Goal: Browse casually: Explore the website without a specific task or goal

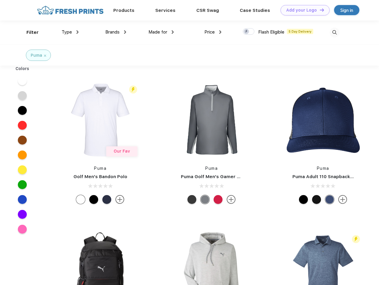
click at [302, 10] on link "Add your Logo Design Tool" at bounding box center [304, 10] width 49 height 10
click at [0, 0] on div "Design Tool" at bounding box center [0, 0] width 0 height 0
click at [319, 10] on link "Add your Logo Design Tool" at bounding box center [304, 10] width 49 height 10
click at [29, 32] on div "Filter" at bounding box center [32, 32] width 12 height 7
click at [70, 32] on span "Type" at bounding box center [67, 31] width 10 height 5
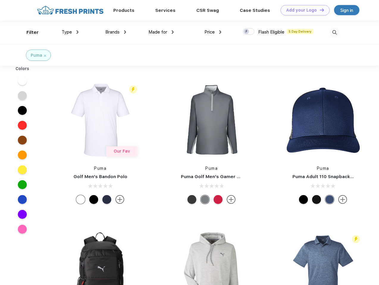
click at [116, 32] on span "Brands" at bounding box center [112, 31] width 14 height 5
click at [161, 32] on span "Made for" at bounding box center [157, 31] width 19 height 5
click at [213, 32] on span "Price" at bounding box center [209, 31] width 10 height 5
click at [248, 32] on div at bounding box center [248, 31] width 12 height 7
click at [246, 32] on input "checkbox" at bounding box center [244, 30] width 4 height 4
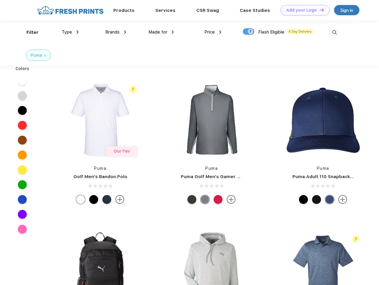
click at [334, 32] on img at bounding box center [334, 33] width 10 height 10
